Goal: Check status

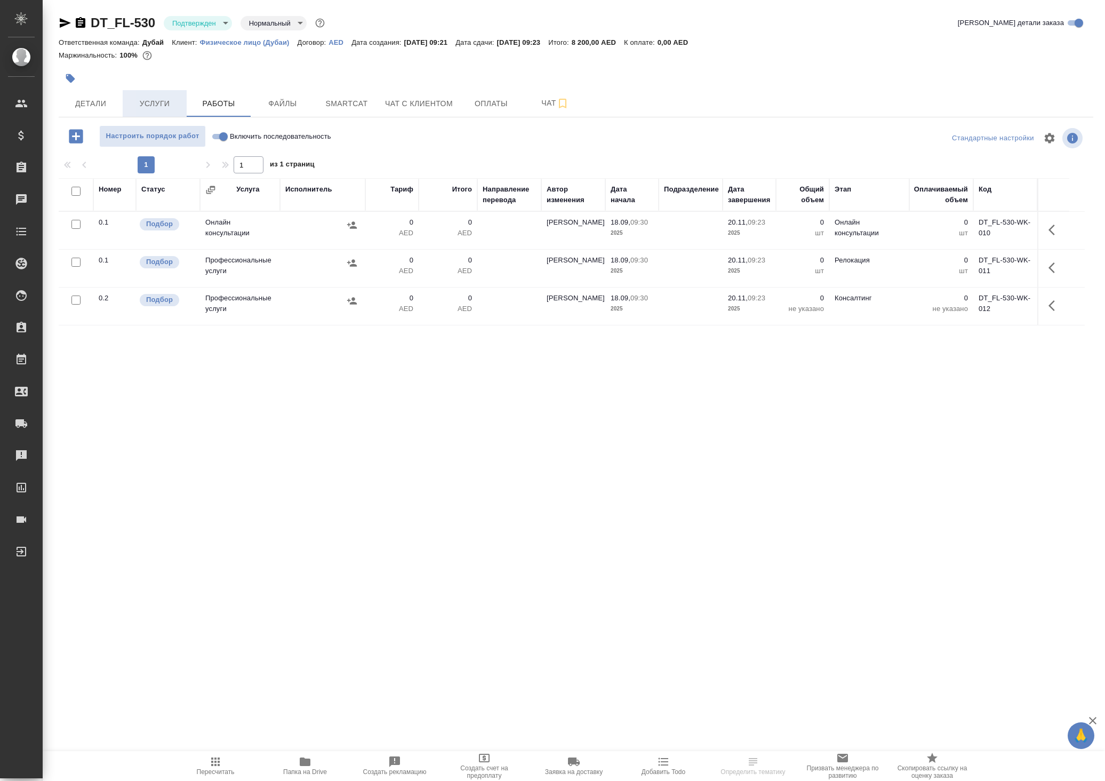
click at [145, 110] on span "Услуги" at bounding box center [154, 103] width 51 height 13
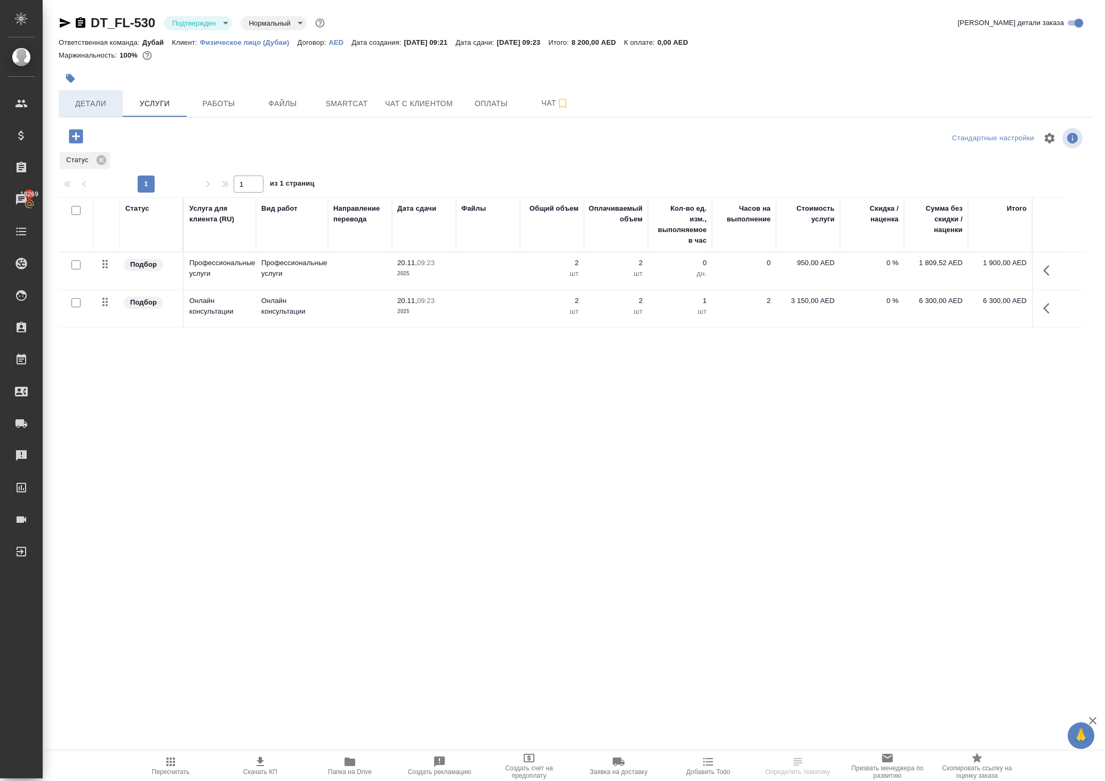
click at [102, 110] on span "Детали" at bounding box center [90, 103] width 51 height 13
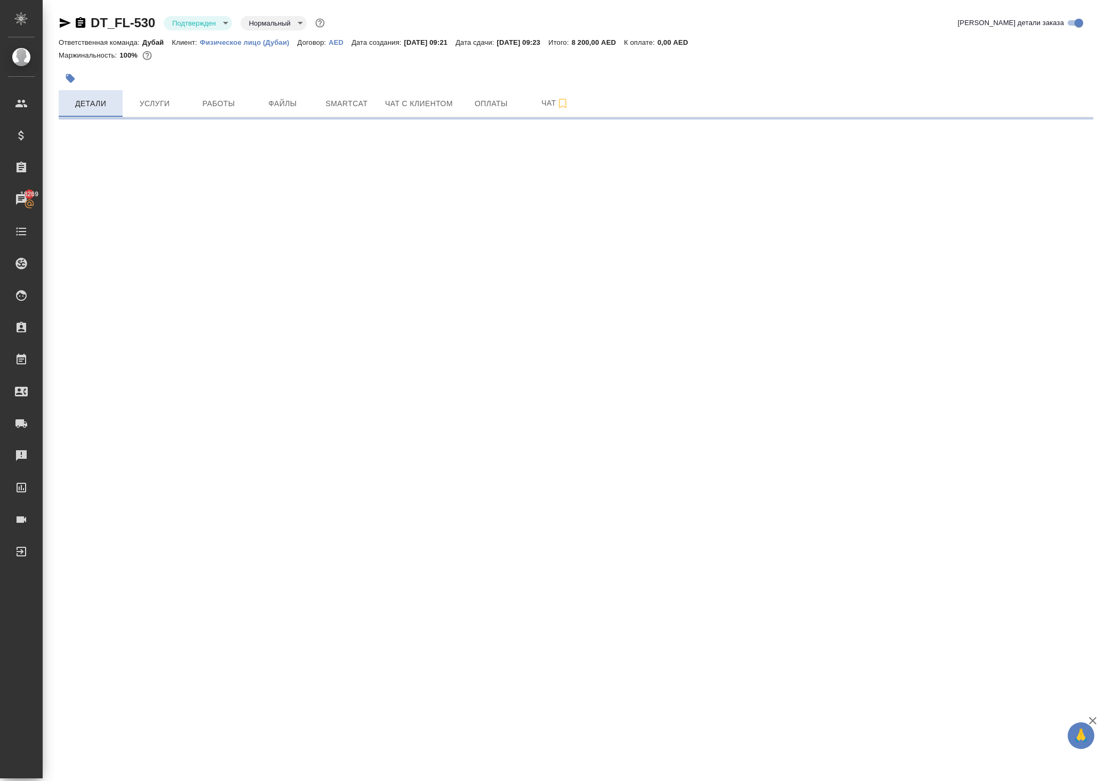
select select "RU"
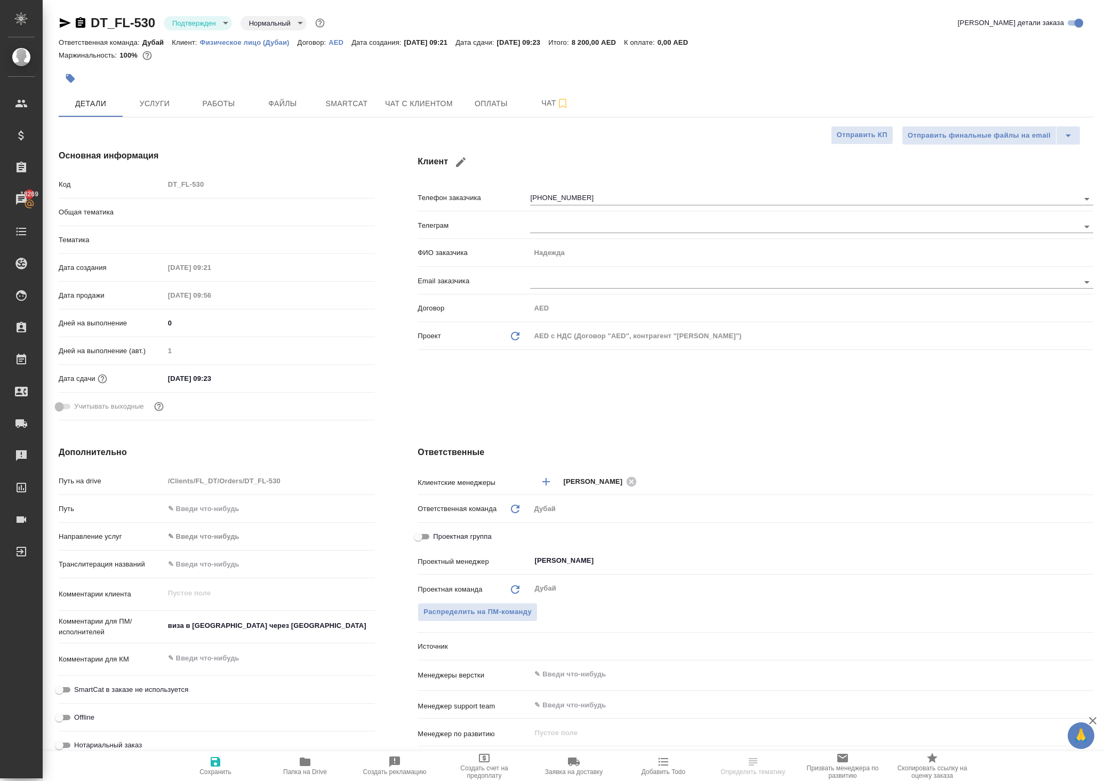
type textarea "x"
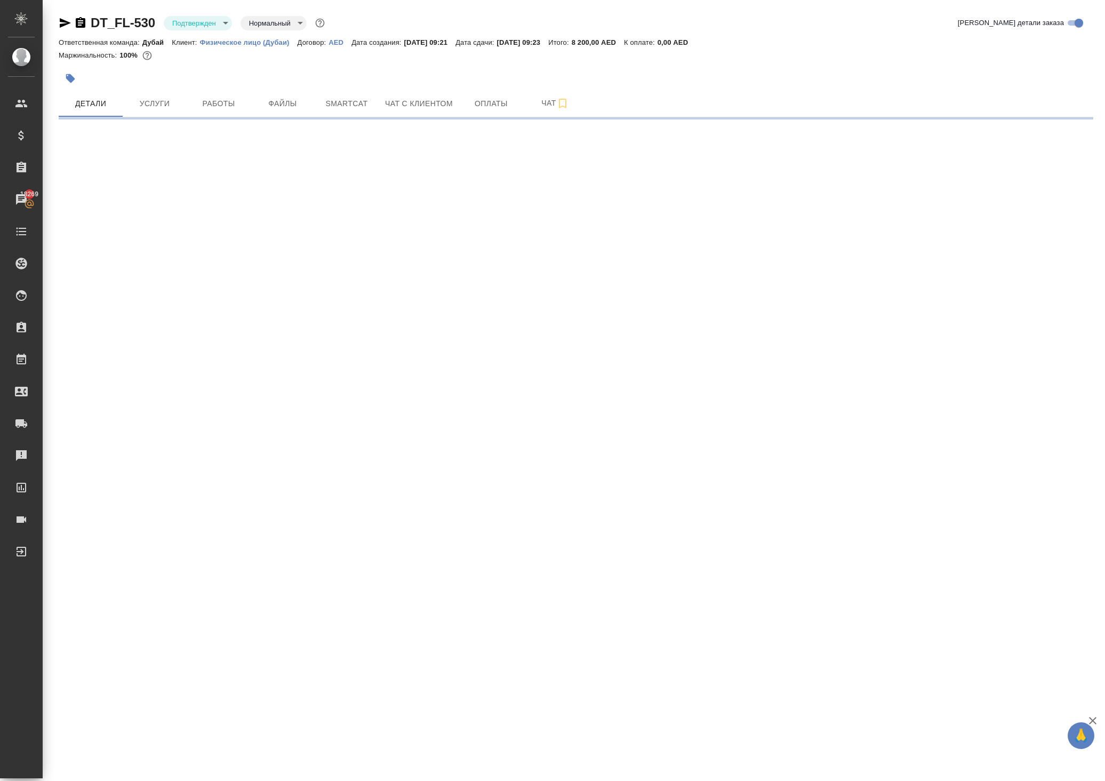
select select "RU"
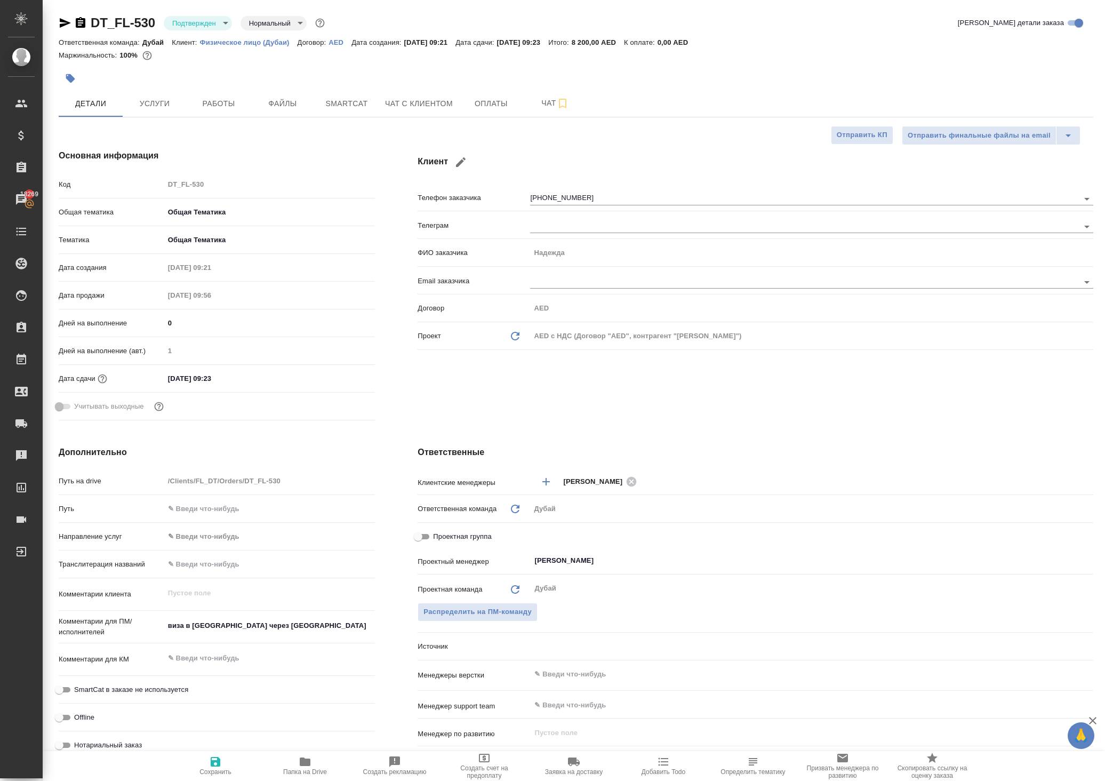
type textarea "x"
click at [223, 110] on span "Работы" at bounding box center [218, 103] width 51 height 13
